Goal: Information Seeking & Learning: Learn about a topic

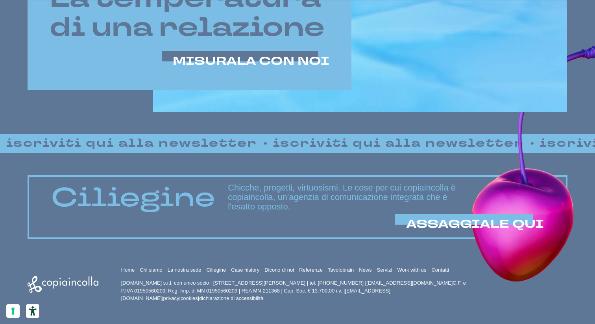
scroll to position [515, 0]
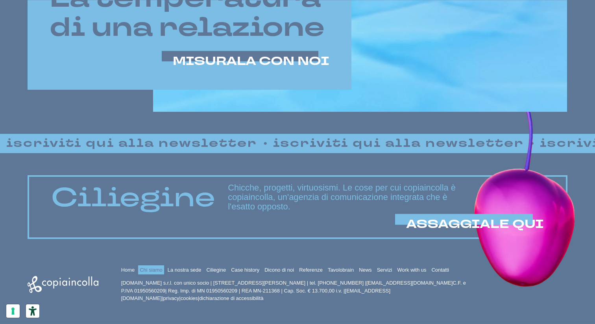
click at [148, 271] on link "Chi siamo" at bounding box center [151, 270] width 23 height 6
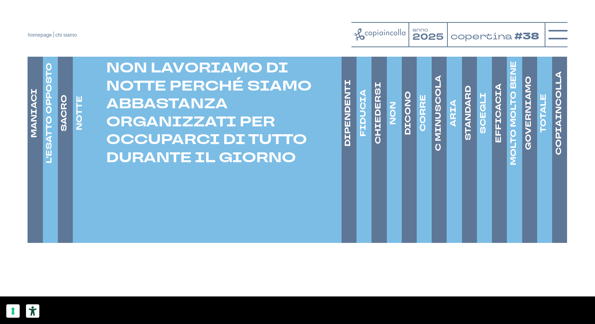
scroll to position [1222, 0]
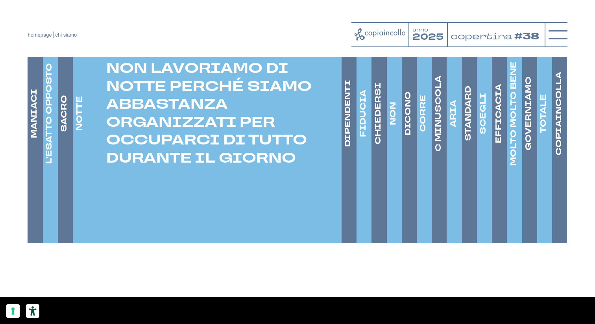
click at [346, 139] on h4 "DIPENDENTI" at bounding box center [348, 113] width 11 height 67
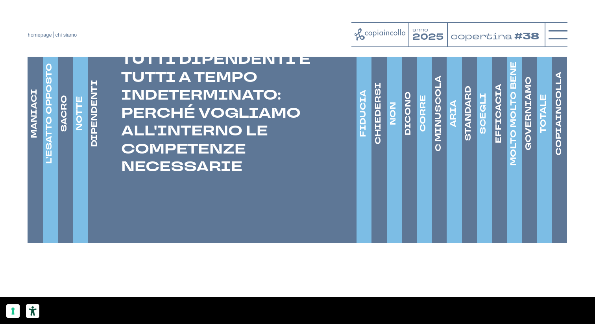
click at [368, 137] on h4 "FIDUCIA" at bounding box center [363, 113] width 11 height 47
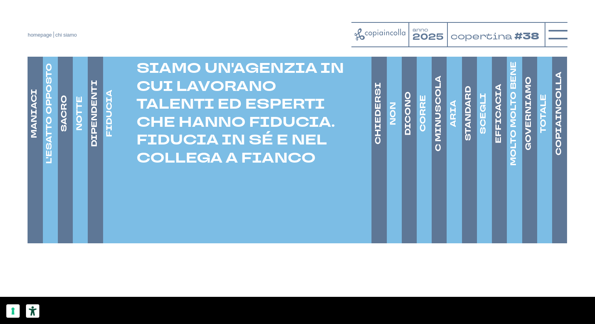
click at [378, 135] on h4 "CHIEDERSI" at bounding box center [378, 114] width 11 height 62
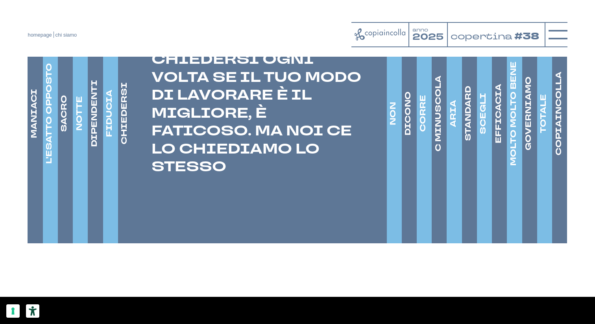
click at [393, 125] on h4 "NON" at bounding box center [393, 113] width 11 height 23
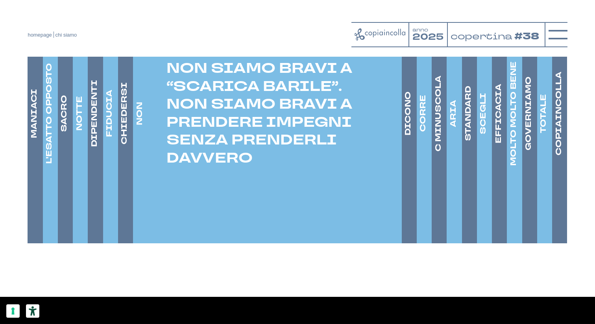
click at [410, 135] on h4 "DICONO" at bounding box center [408, 114] width 11 height 44
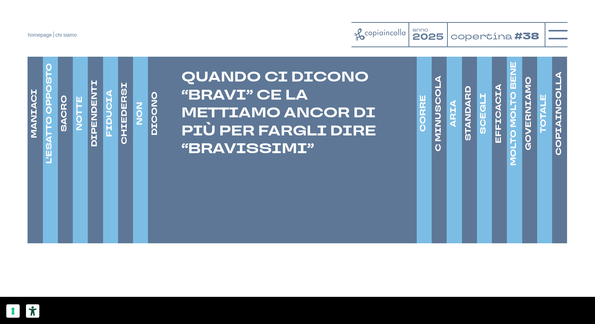
click at [423, 132] on h4 "CORRE" at bounding box center [423, 113] width 11 height 37
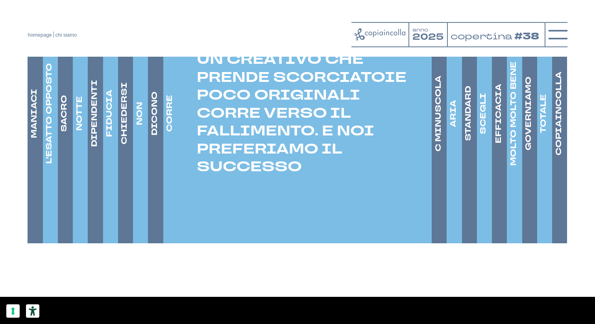
click at [444, 130] on h4 "C MINUSCOLA" at bounding box center [438, 114] width 11 height 76
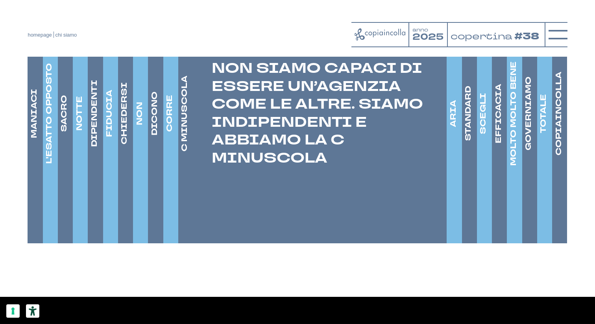
click at [454, 127] on h4 "ARIA" at bounding box center [453, 113] width 11 height 27
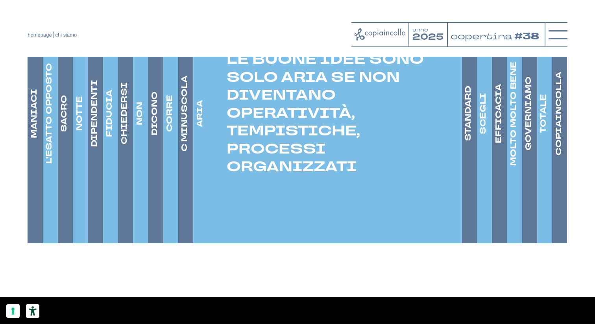
drag, startPoint x: 360, startPoint y: 181, endPoint x: 232, endPoint y: 93, distance: 156.1
click at [230, 93] on p "LE BUONE IDEE SONO SOLO ARIA SE NON DIVENTANO OPERATIVITÀ, TEMPISTICHE, PROCESS…" at bounding box center [327, 114] width 269 height 126
drag, startPoint x: 228, startPoint y: 74, endPoint x: 374, endPoint y: 193, distance: 188.9
click at [374, 193] on li "ARIA LE BUONE IDEE SONO SOLO ARIA SE NON DIVENTANO OPERATIVITÀ, TEMPISTICHE, PR…" at bounding box center [327, 113] width 269 height 260
click at [470, 128] on h4 "STANDARD" at bounding box center [468, 113] width 11 height 55
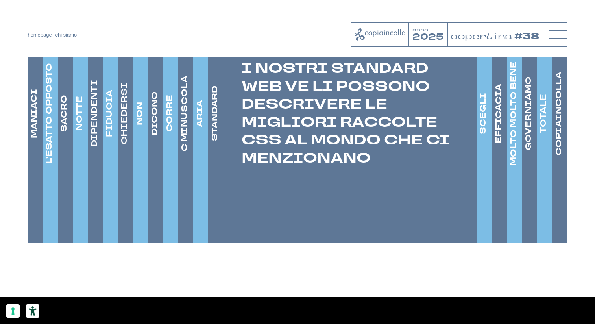
click at [484, 125] on h4 "SCEGLI" at bounding box center [483, 113] width 11 height 41
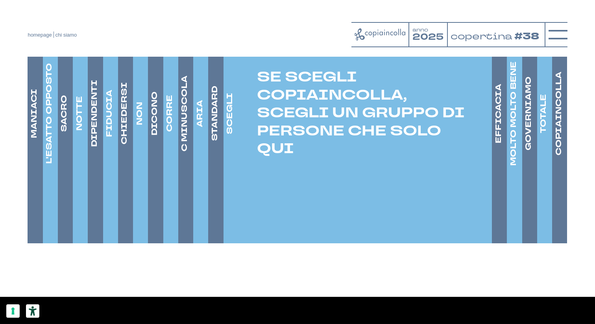
click at [501, 126] on h4 "EFFICACIA" at bounding box center [498, 113] width 11 height 59
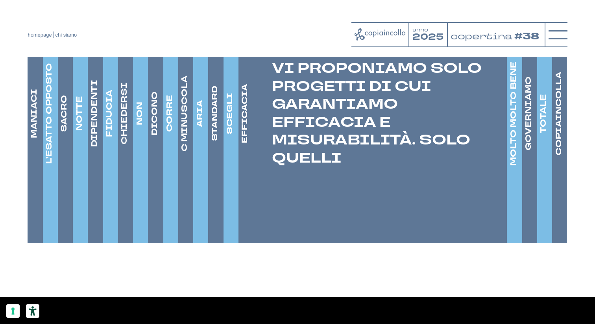
click at [515, 131] on h4 "MOLTO MOLTO BENE" at bounding box center [513, 113] width 11 height 104
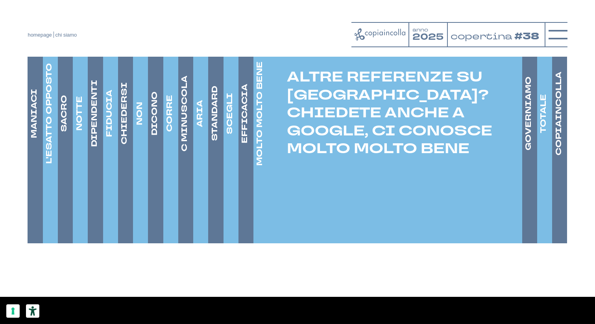
click at [525, 132] on h4 "GOVERNIAMO" at bounding box center [528, 114] width 11 height 74
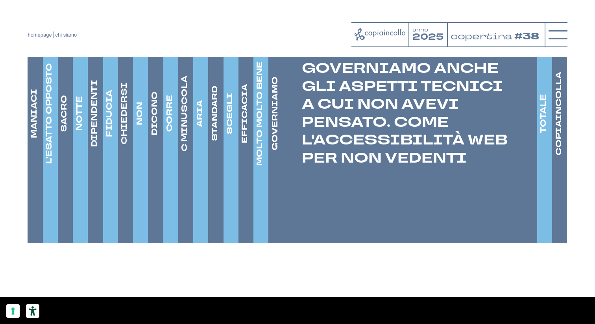
click at [542, 133] on h4 "TOTALE" at bounding box center [543, 113] width 11 height 39
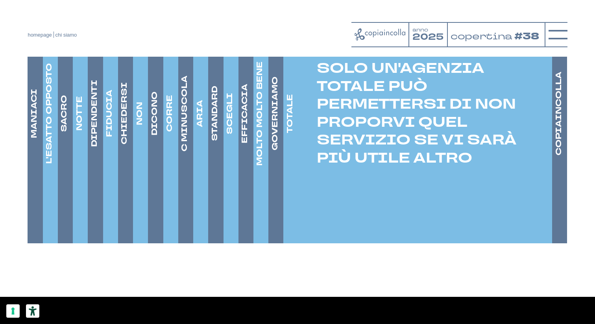
click at [558, 137] on h4 "COPIAINCOLLA" at bounding box center [558, 114] width 11 height 84
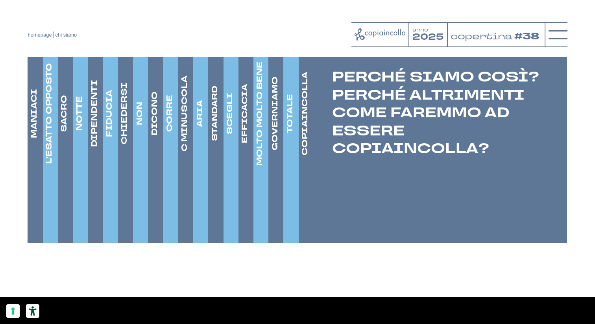
drag, startPoint x: 33, startPoint y: 133, endPoint x: 37, endPoint y: 131, distance: 4.6
click at [35, 133] on h4 "MANIACI" at bounding box center [34, 113] width 11 height 49
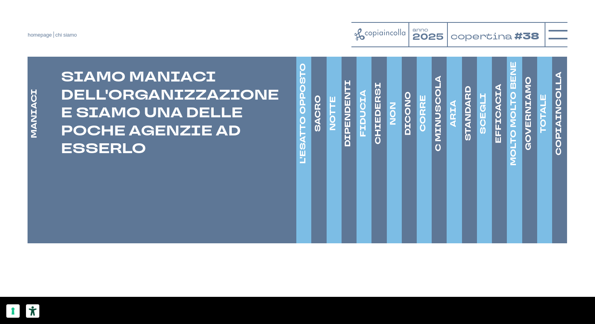
click at [302, 144] on h4 "L'ESATTO OPPOSTO" at bounding box center [302, 113] width 11 height 101
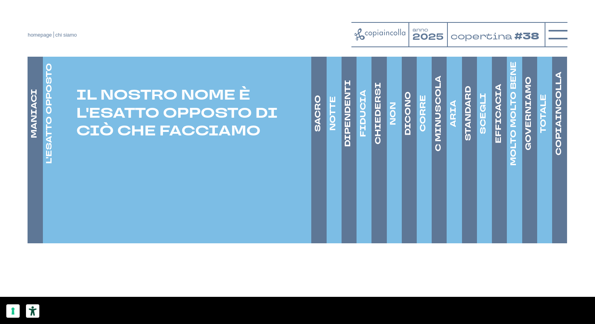
click at [317, 132] on h4 "SACRO" at bounding box center [318, 113] width 11 height 37
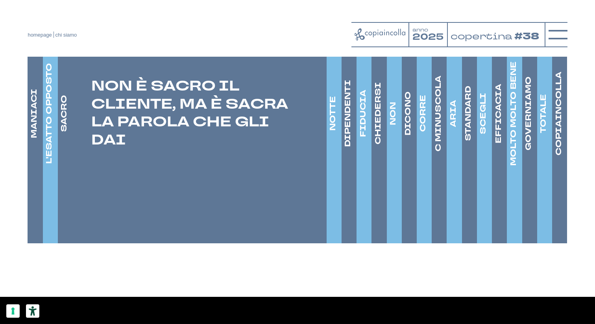
click at [334, 145] on link "NOTTE" at bounding box center [333, 113] width 13 height 260
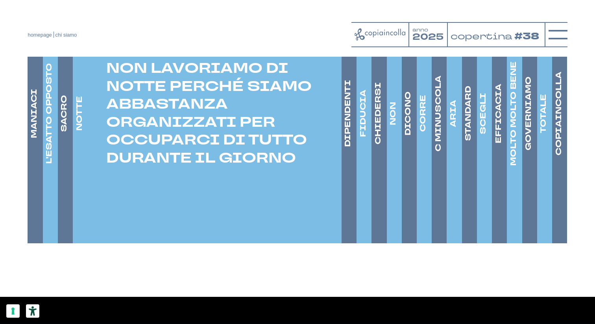
click at [343, 145] on h4 "DIPENDENTI" at bounding box center [348, 113] width 11 height 67
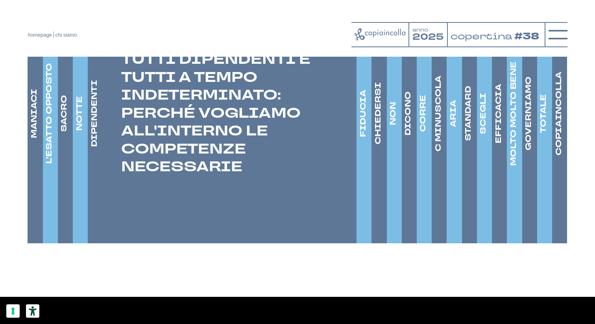
click at [363, 137] on h4 "FIDUCIA" at bounding box center [363, 113] width 11 height 47
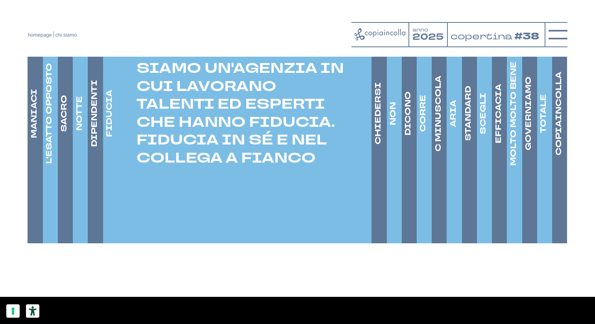
drag, startPoint x: 147, startPoint y: 81, endPoint x: 322, endPoint y: 156, distance: 190.2
click at [320, 152] on p "SIAMO UN'AGENZIA IN CUI LAVORANO TALENTI ED ESPERTI CHE HANNO FIDUCIA. FIDUCIA …" at bounding box center [237, 114] width 269 height 108
drag, startPoint x: 297, startPoint y: 170, endPoint x: 137, endPoint y: 78, distance: 184.7
click at [134, 77] on p "SIAMO UN'AGENZIA IN CUI LAVORANO TALENTI ED ESPERTI CHE HANNO FIDUCIA. FIDUCIA …" at bounding box center [237, 114] width 269 height 108
copy p "SIAMO UN'AGENZIA IN CUI LAVORANO TALENTI ED ESPERTI CHE HANNO FIDUCIA. FIDUCIA …"
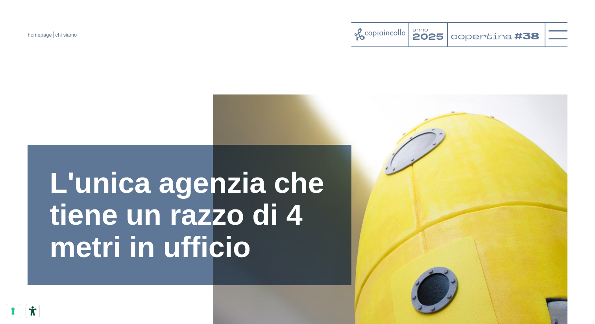
scroll to position [1222, 0]
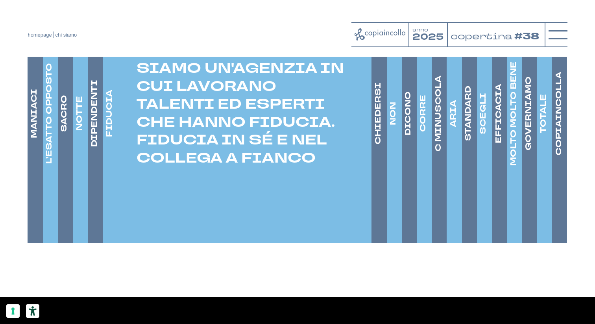
drag, startPoint x: 142, startPoint y: 84, endPoint x: 301, endPoint y: 167, distance: 178.8
click at [302, 167] on p "SIAMO UN'AGENZIA IN CUI LAVORANO TALENTI ED ESPERTI CHE HANNO FIDUCIA. FIDUCIA …" at bounding box center [237, 114] width 269 height 108
drag, startPoint x: 315, startPoint y: 171, endPoint x: 139, endPoint y: 78, distance: 198.0
click at [136, 82] on p "SIAMO UN'AGENZIA IN CUI LAVORANO TALENTI ED ESPERTI CHE HANNO FIDUCIA. FIDUCIA …" at bounding box center [237, 114] width 269 height 108
copy p "SIAMO UN'AGENZIA IN CUI LAVORANO TALENTI ED ESPERTI CHE HANNO FIDUCIA. FIDUCIA …"
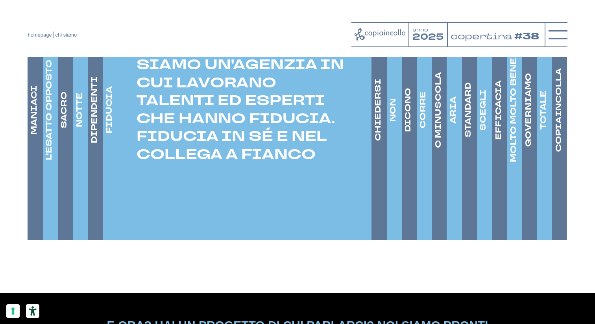
scroll to position [1226, 0]
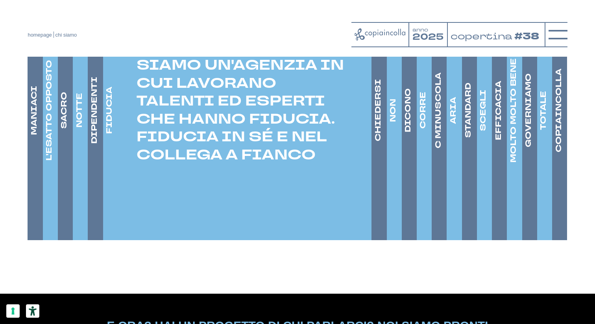
click at [32, 135] on h4 "MANIACI" at bounding box center [34, 110] width 11 height 49
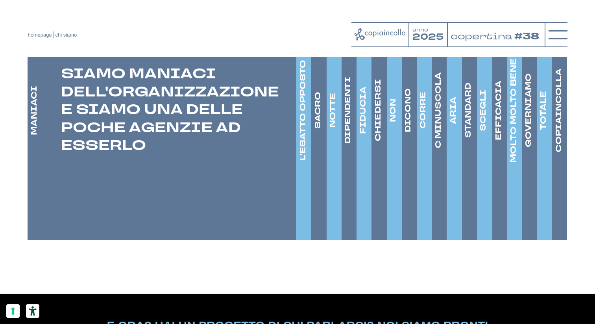
click at [350, 133] on h4 "DIPENDENTI" at bounding box center [348, 110] width 11 height 67
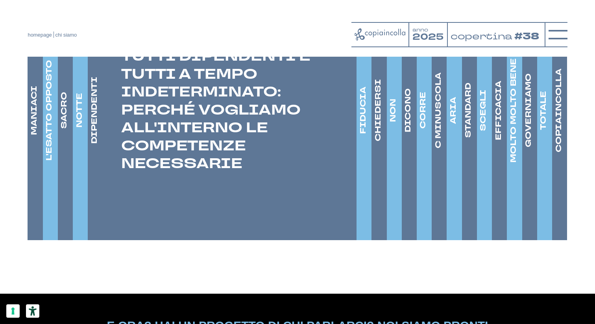
click at [363, 134] on h4 "FIDUCIA" at bounding box center [363, 110] width 11 height 47
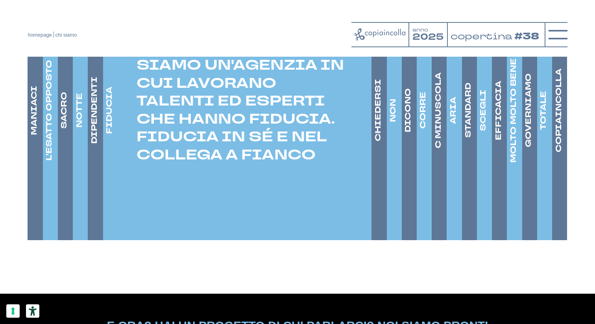
click at [384, 137] on link "CHIEDERSI" at bounding box center [378, 110] width 13 height 260
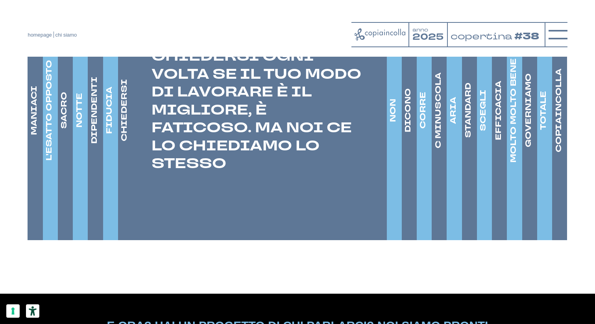
click at [393, 141] on link "NON" at bounding box center [393, 110] width 13 height 260
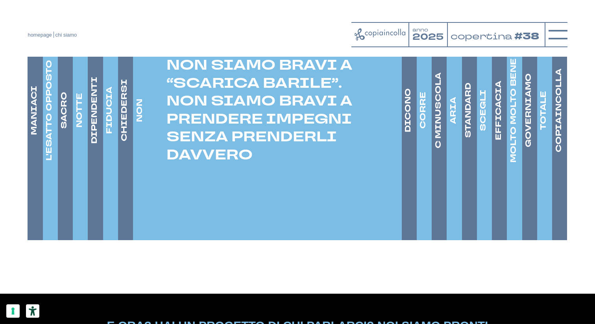
click at [413, 133] on h4 "DICONO" at bounding box center [408, 111] width 11 height 44
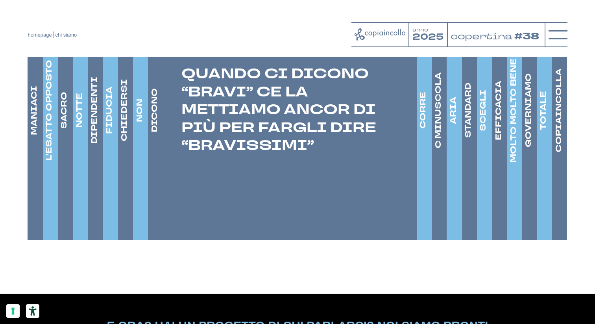
click at [425, 128] on h4 "CORRE" at bounding box center [423, 110] width 11 height 37
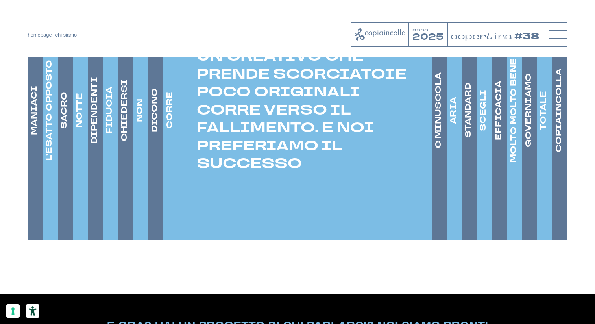
drag, startPoint x: 198, startPoint y: 65, endPoint x: 303, endPoint y: 179, distance: 154.9
click at [303, 173] on p "UN CREATIVO CHE PRENDE SCORCIATOIE POCO ORIGINALI CORRE VERSO IL FALLIMENTO. E …" at bounding box center [297, 111] width 269 height 126
copy p "UN CREATIVO CHE PRENDE SCORCIATOIE POCO ORIGINALI CORRE VERSO IL FALLIMENTO. E …"
click at [437, 144] on h4 "C MINUSCOLA" at bounding box center [438, 110] width 11 height 76
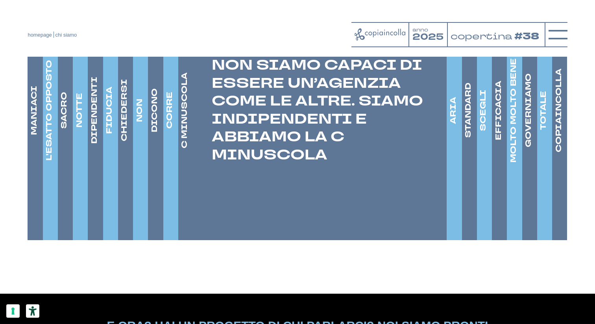
drag, startPoint x: 216, startPoint y: 77, endPoint x: 332, endPoint y: 168, distance: 146.7
click at [332, 164] on p "NON SIAMO CAPACI DI ESSERE UN’AGENZIA COME LE ALTRE. SIAMO INDIPENDENTI E ABBIA…" at bounding box center [312, 111] width 269 height 108
copy p "NON SIAMO CAPACI DI ESSERE UN’AGENZIA COME LE ALTRE. SIAMO INDIPENDENTI E ABBIA…"
click at [457, 124] on h4 "ARIA" at bounding box center [453, 110] width 11 height 27
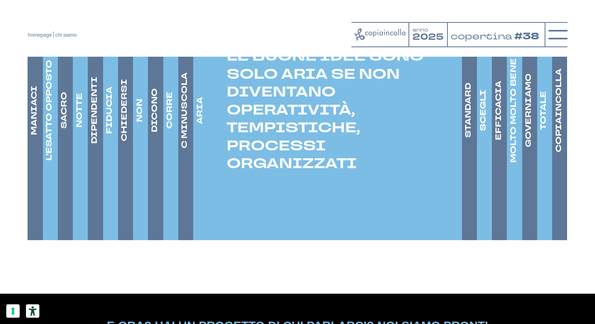
click at [472, 135] on h4 "STANDARD" at bounding box center [468, 110] width 11 height 55
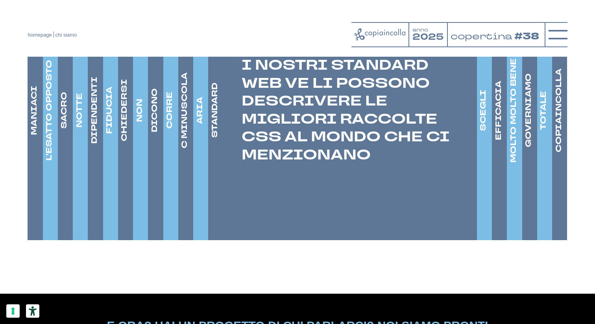
click at [486, 131] on h4 "SCEGLI" at bounding box center [483, 110] width 11 height 41
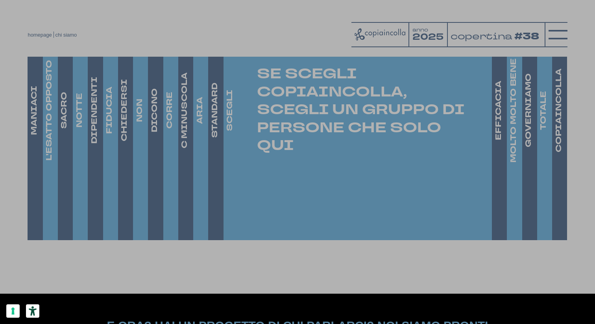
click at [287, 91] on p "SE SCEGLI COPIAINCOLLA, SCEGLI UN GRUPPO DI PERSONE CHE SOLO QUI" at bounding box center [358, 111] width 269 height 90
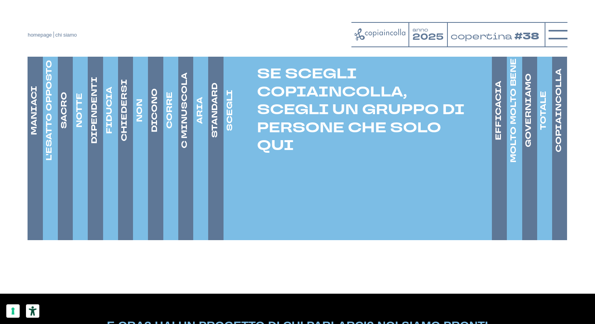
click at [158, 127] on h4 "DICONO" at bounding box center [154, 111] width 11 height 44
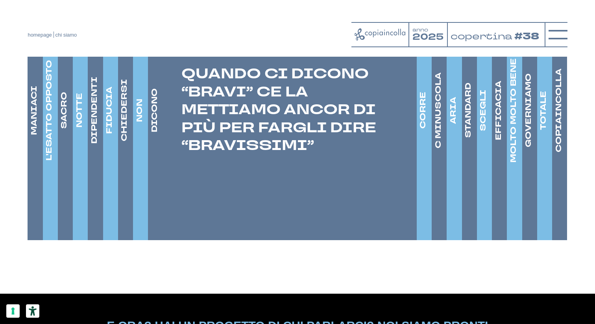
click at [432, 132] on link "C MINUSCOLA" at bounding box center [438, 110] width 13 height 260
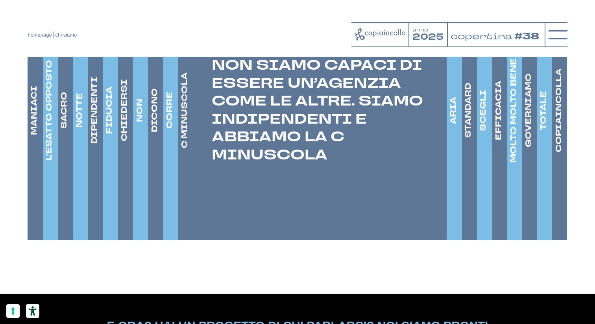
drag, startPoint x: 213, startPoint y: 79, endPoint x: 332, endPoint y: 172, distance: 151.2
click at [332, 164] on p "NON SIAMO CAPACI DI ESSERE UN’AGENZIA COME LE ALTRE. SIAMO INDIPENDENTI E ABBIA…" at bounding box center [312, 111] width 269 height 108
copy p "NON SIAMO CAPACI DI ESSERE UN’AGENZIA COME LE ALTRE. SIAMO INDIPENDENTI E ABBIA…"
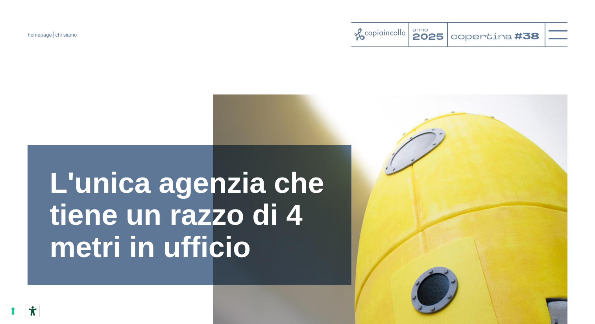
scroll to position [1226, 0]
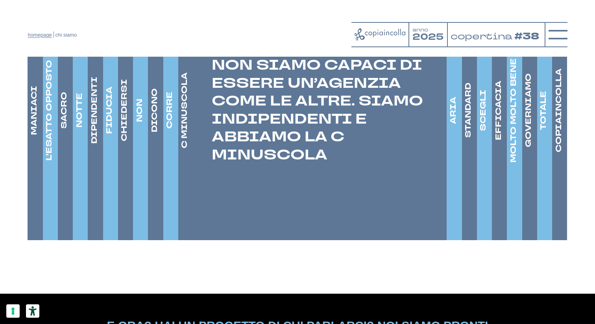
click at [44, 35] on link "homepage" at bounding box center [40, 35] width 24 height 6
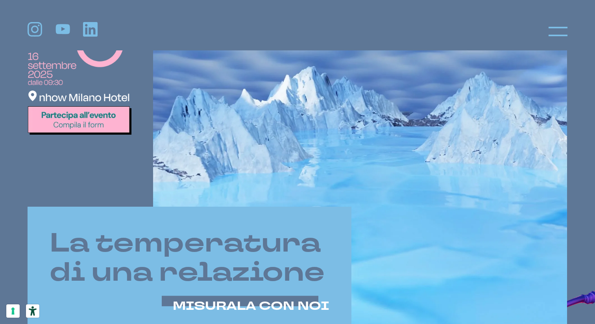
scroll to position [269, 0]
click at [92, 136] on div "anno 2025 copertina #38 agenzia di comunicazione integrata, digital e pubblicità" at bounding box center [80, 124] width 104 height 465
click at [95, 115] on img at bounding box center [80, 74] width 104 height 122
drag, startPoint x: 564, startPoint y: 32, endPoint x: 557, endPoint y: 33, distance: 7.4
click at [564, 32] on line at bounding box center [558, 32] width 19 height 0
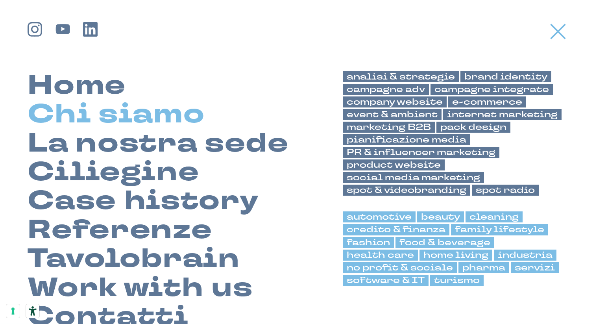
click at [138, 109] on link "Chi siamo" at bounding box center [116, 114] width 177 height 29
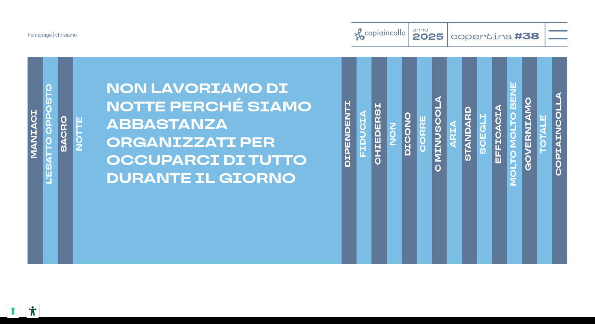
scroll to position [1201, 0]
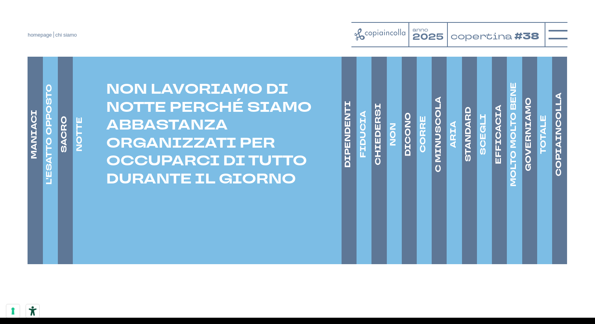
click at [46, 159] on h4 "L'ESATTO OPPOSTO" at bounding box center [49, 134] width 11 height 101
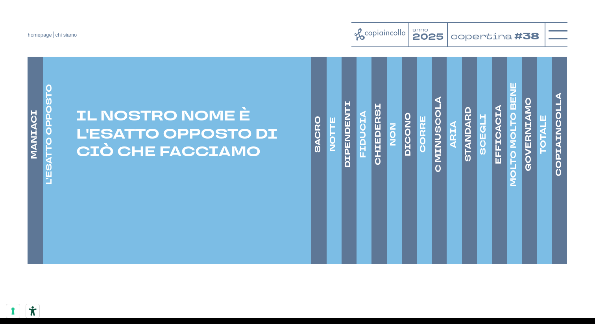
click at [317, 153] on h4 "SACRO" at bounding box center [318, 134] width 11 height 37
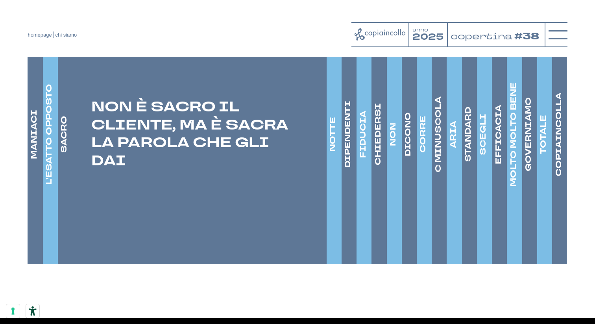
drag, startPoint x: 94, startPoint y: 120, endPoint x: 132, endPoint y: 171, distance: 64.0
click at [129, 170] on p "NON È SACRO IL CLIENTE, MA È SACRA LA PAROLA CHE GLI DAI" at bounding box center [192, 134] width 269 height 72
copy p "NON È SACRO IL CLIENTE, MA È SACRA LA PAROLA CHE GLI DAI"
click at [349, 153] on h4 "DIPENDENTI" at bounding box center [348, 134] width 11 height 67
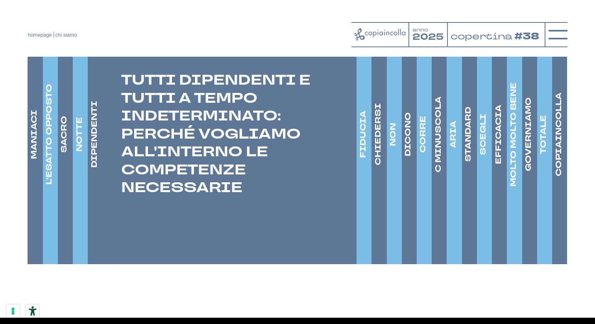
drag, startPoint x: 132, startPoint y: 90, endPoint x: 247, endPoint y: 187, distance: 150.6
click at [246, 180] on p "TUTTI DIPENDENTI E TUTTI A TEMPO INDETERMINATO: PERCHÉ VOGLIAMO ALL'INTERNO LE …" at bounding box center [222, 135] width 269 height 126
drag, startPoint x: 246, startPoint y: 202, endPoint x: 252, endPoint y: 198, distance: 7.6
click at [247, 197] on p "TUTTI DIPENDENTI E TUTTI A TEMPO INDETERMINATO: PERCHÉ VOGLIAMO ALL'INTERNO LE …" at bounding box center [222, 135] width 269 height 126
click at [380, 158] on h4 "CHIEDERSI" at bounding box center [378, 135] width 11 height 62
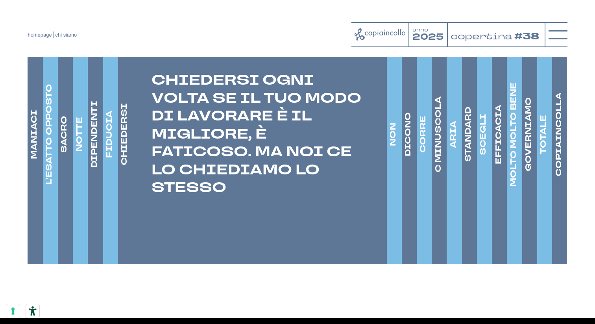
click at [422, 151] on h4 "CORRE" at bounding box center [423, 134] width 11 height 37
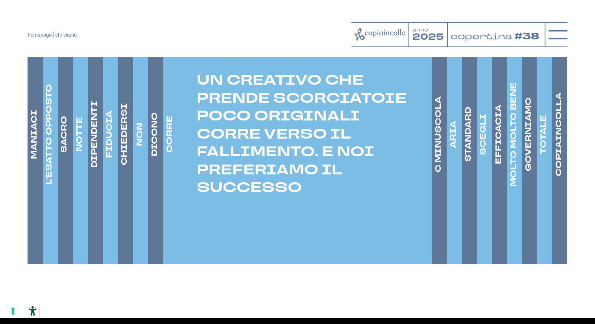
click at [142, 146] on h4 "NON" at bounding box center [139, 134] width 11 height 23
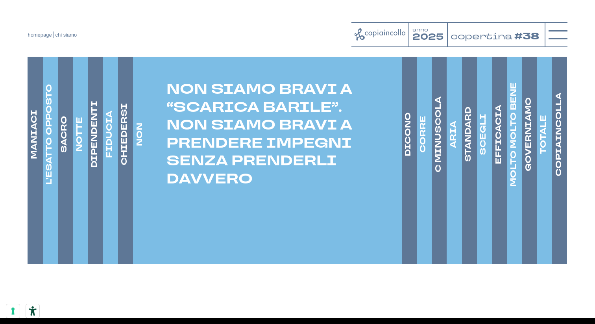
click at [410, 143] on h4 "DICONO" at bounding box center [408, 135] width 11 height 44
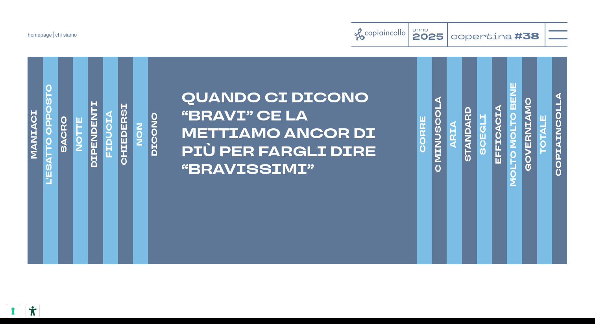
click at [441, 139] on h4 "C MINUSCOLA" at bounding box center [438, 134] width 11 height 76
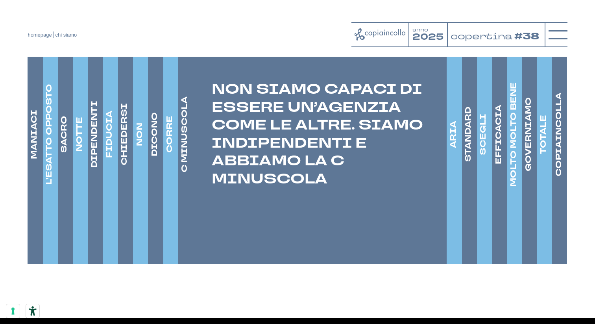
drag, startPoint x: 213, startPoint y: 102, endPoint x: 332, endPoint y: 192, distance: 148.9
click at [332, 188] on p "NON SIAMO CAPACI DI ESSERE UN’AGENZIA COME LE ALTRE. SIAMO INDIPENDENTI E ABBIA…" at bounding box center [312, 135] width 269 height 108
copy p "NON SIAMO CAPACI DI ESSERE UN’AGENZIA COME LE ALTRE. SIAMO INDIPENDENTI E ABBIA…"
click at [455, 148] on h4 "ARIA" at bounding box center [453, 134] width 11 height 27
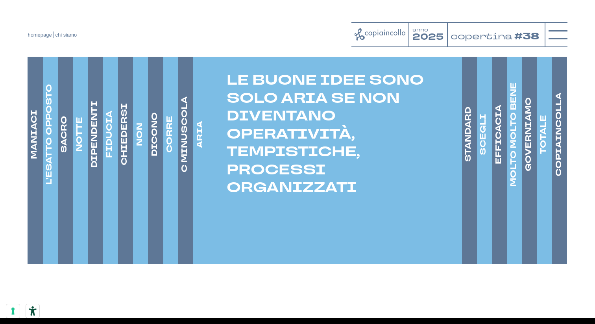
click at [465, 156] on h4 "STANDARD" at bounding box center [468, 134] width 11 height 55
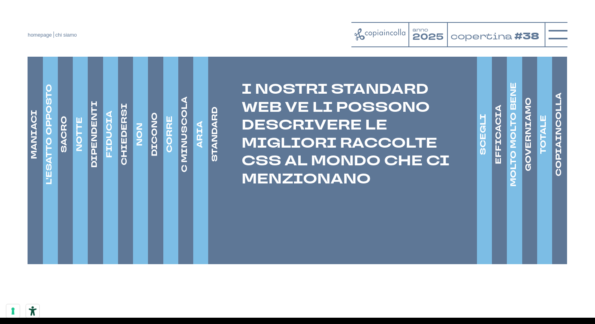
click at [477, 156] on ul "MANIACI SIAMO MANIACI DELL'ORGANIZZAZIONE E SIAMO UNA DELLE POCHE AGENZIE AD ES…" at bounding box center [298, 134] width 540 height 260
click at [486, 154] on h4 "SCEGLI" at bounding box center [483, 134] width 11 height 41
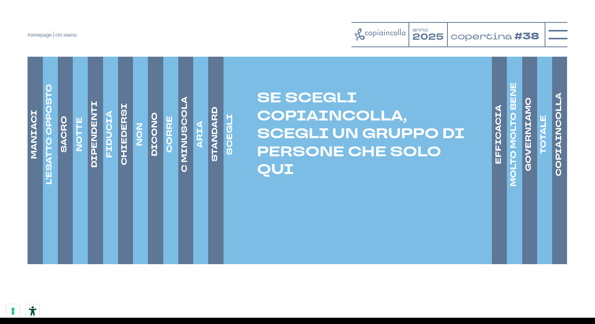
drag, startPoint x: 262, startPoint y: 113, endPoint x: 311, endPoint y: 184, distance: 86.4
click at [312, 180] on p "SE SCEGLI COPIAINCOLLA, SCEGLI UN GRUPPO DI PERSONE CHE SOLO QUI" at bounding box center [358, 135] width 269 height 90
drag, startPoint x: 277, startPoint y: 178, endPoint x: 258, endPoint y: 110, distance: 71.1
click at [255, 110] on p "SE SCEGLI COPIAINCOLLA, SCEGLI UN GRUPPO DI PERSONE CHE SOLO QUI" at bounding box center [358, 135] width 269 height 90
copy p "SE SCEGLI COPIAINCOLLA, SCEGLI UN GRUPPO DI PERSONE CHE SOLO QUI"
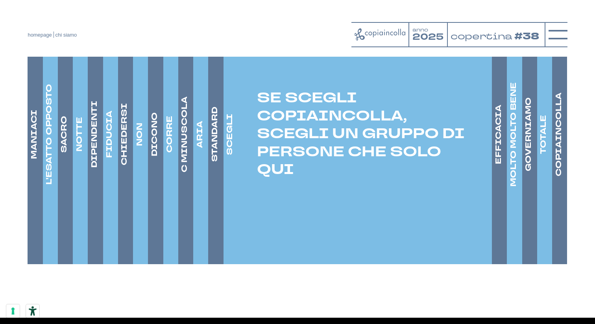
click at [499, 161] on h4 "EFFICACIA" at bounding box center [498, 134] width 11 height 59
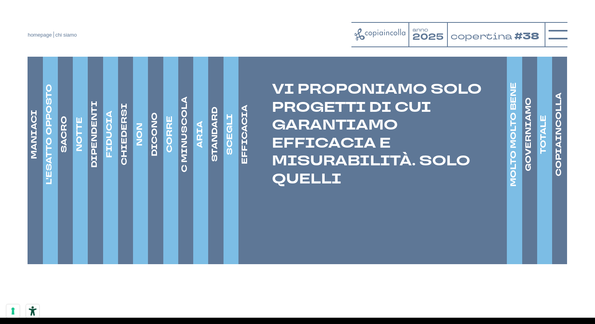
click at [510, 159] on h4 "MOLTO MOLTO BENE" at bounding box center [513, 134] width 11 height 104
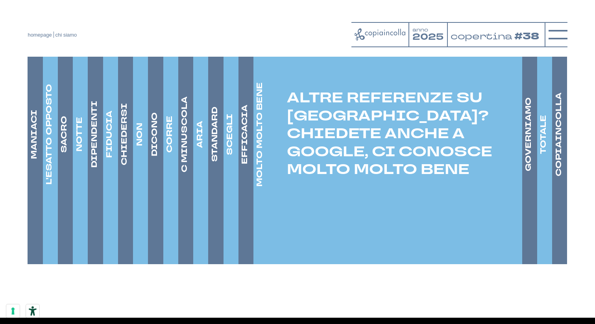
click at [527, 159] on h4 "GOVERNIAMO" at bounding box center [528, 135] width 11 height 74
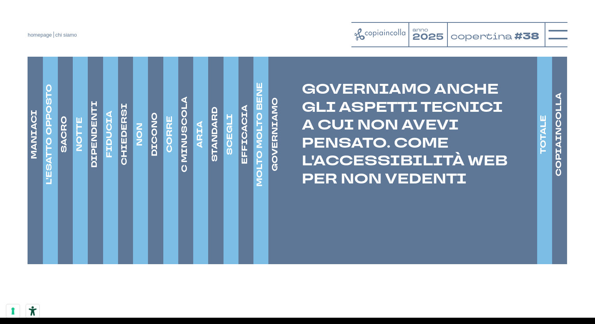
click at [542, 154] on h4 "TOTALE" at bounding box center [543, 134] width 11 height 39
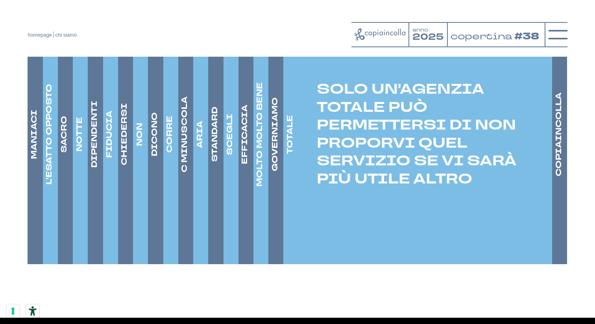
click at [558, 151] on h4 "COPIAINCOLLA" at bounding box center [558, 135] width 11 height 84
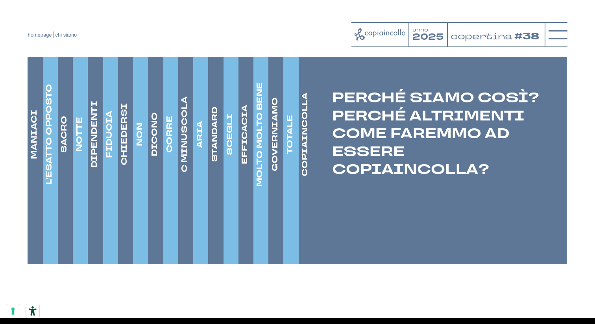
drag, startPoint x: 494, startPoint y: 183, endPoint x: 330, endPoint y: 107, distance: 181.0
click at [327, 108] on p "PERCHÉ SIAMO COSÌ? PERCHÉ ALTRIMENTI COME FAREMMO AD ESSERE COPIAINCOLLA?" at bounding box center [433, 135] width 269 height 90
copy p "PERCHÉ SIAMO COSÌ? PERCHÉ ALTRIMENTI COME FAREMMO AD ESSERE COPIAINCOLLA?"
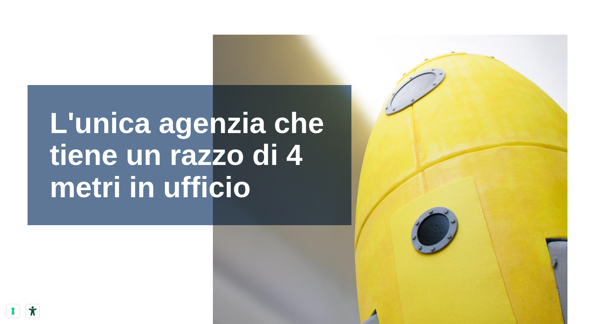
scroll to position [60, 0]
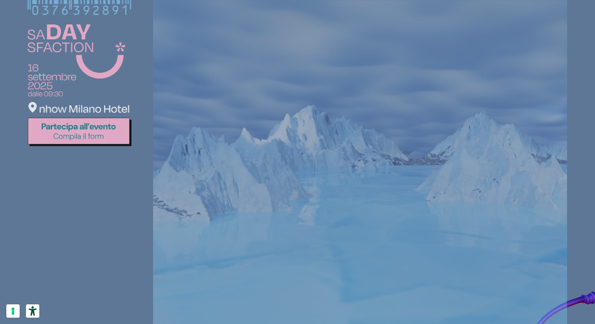
scroll to position [269, 0]
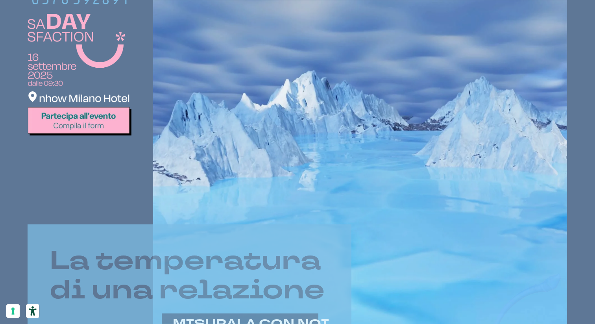
click at [82, 122] on img at bounding box center [80, 75] width 104 height 122
